Goal: Navigation & Orientation: Find specific page/section

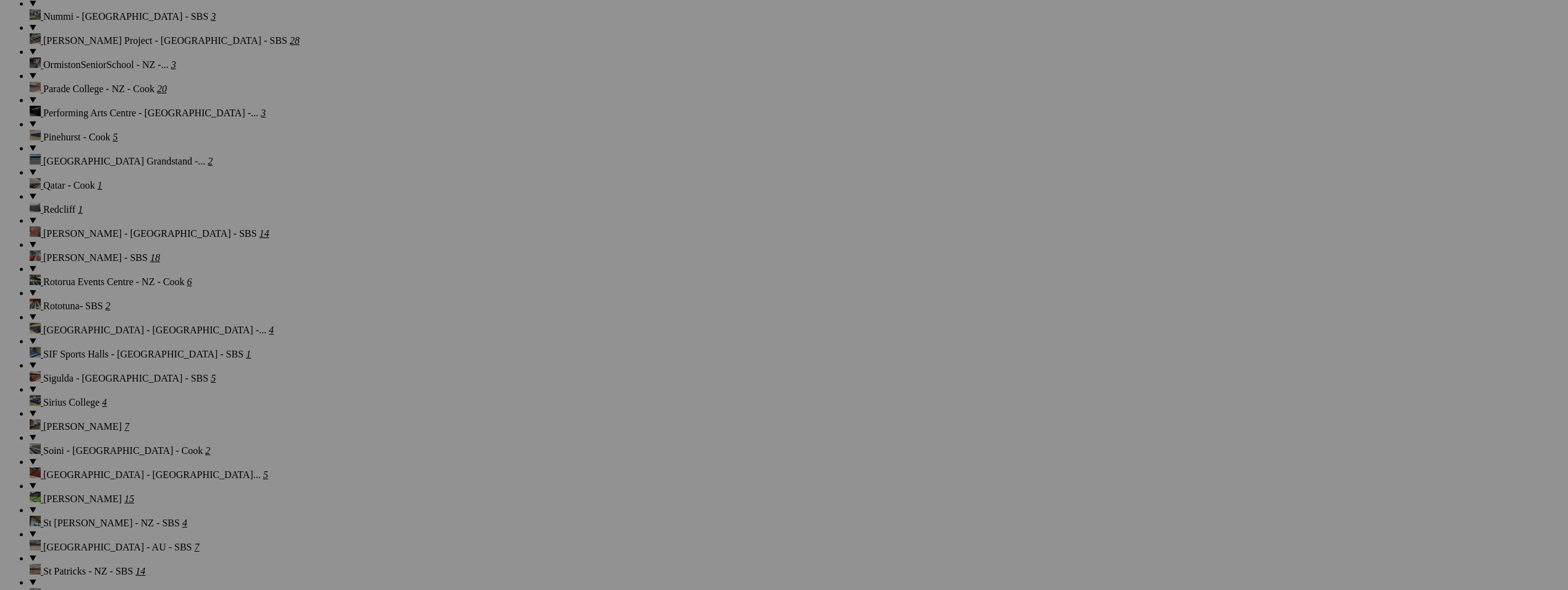
scroll to position [1906, 0]
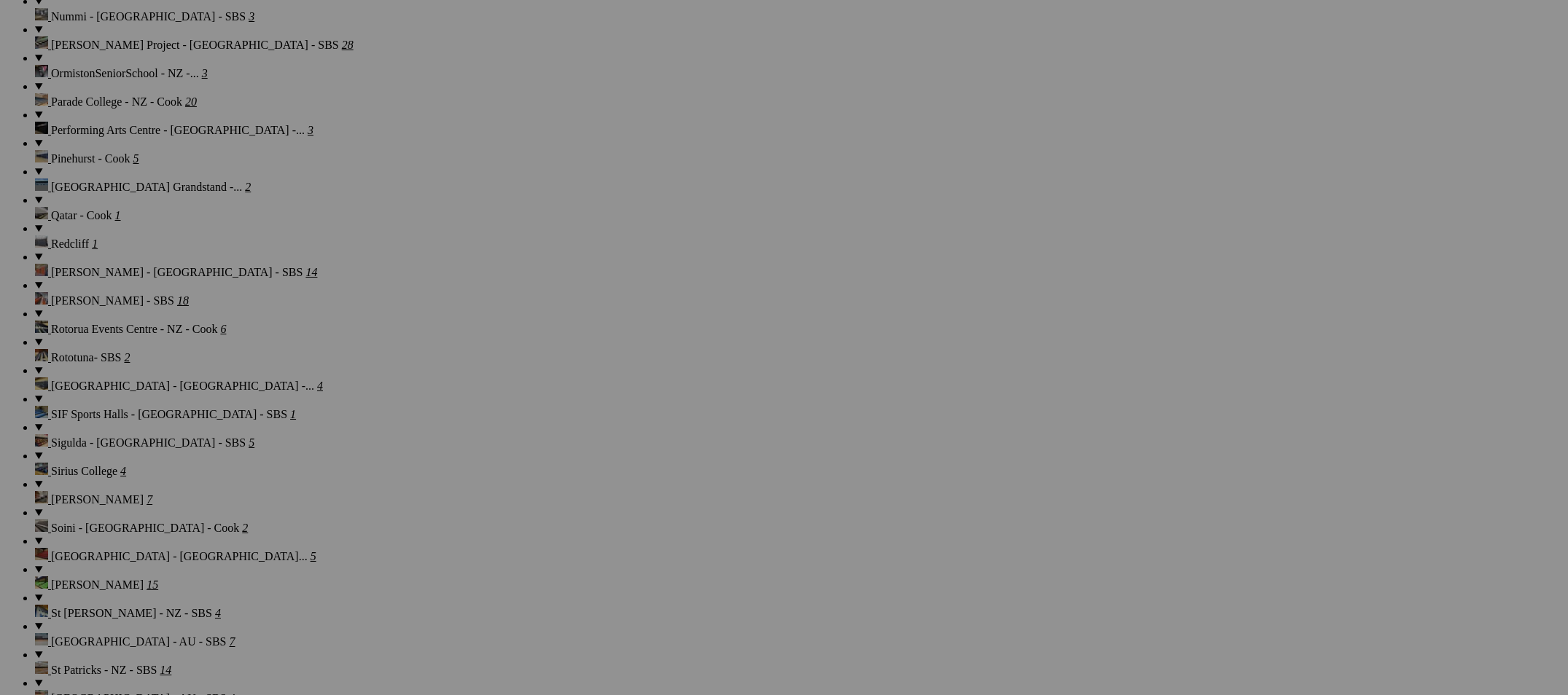
scroll to position [2173, 0]
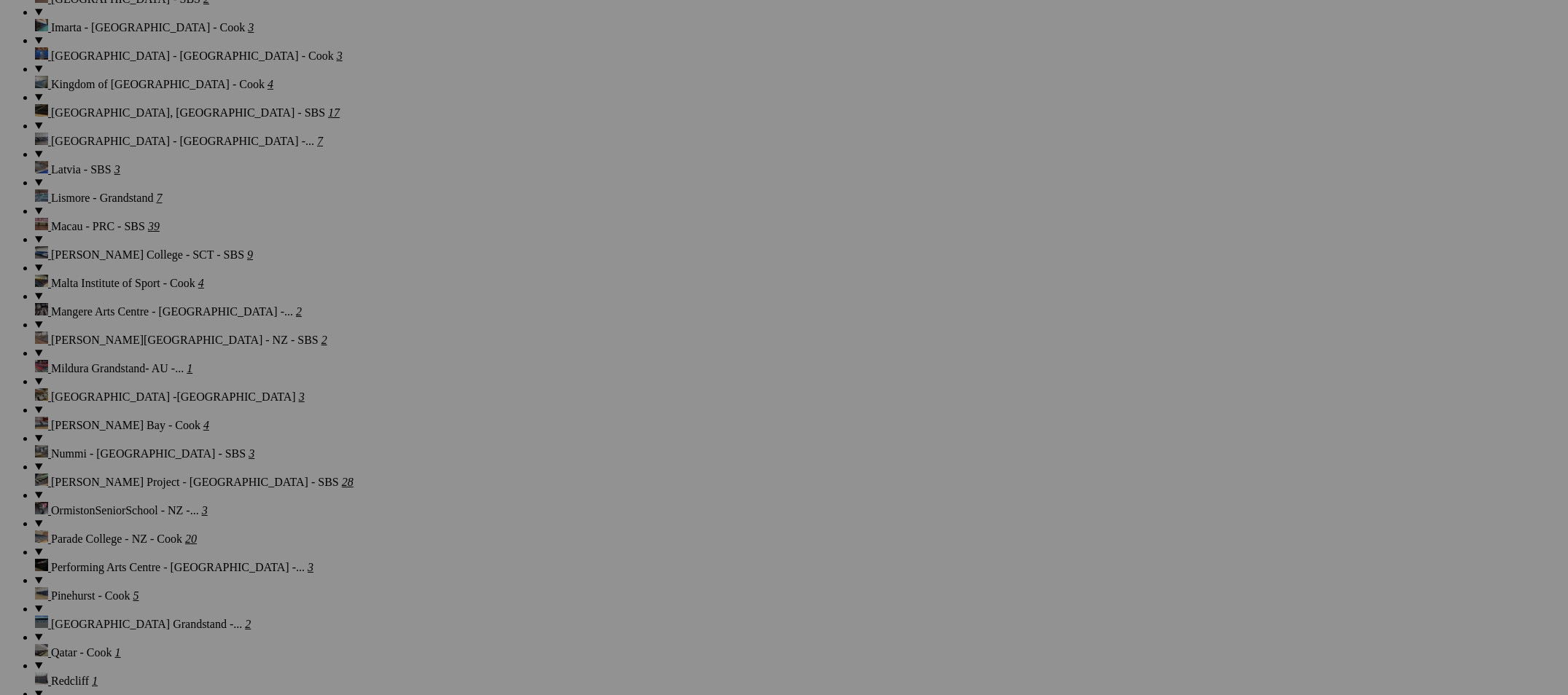
scroll to position [1735, 0]
